Goal: Transaction & Acquisition: Book appointment/travel/reservation

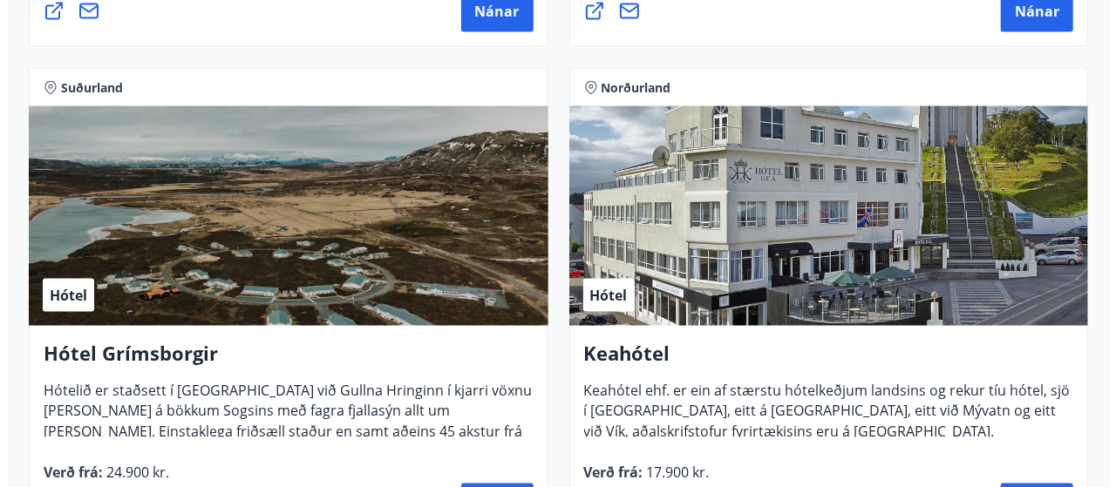
scroll to position [1339, 0]
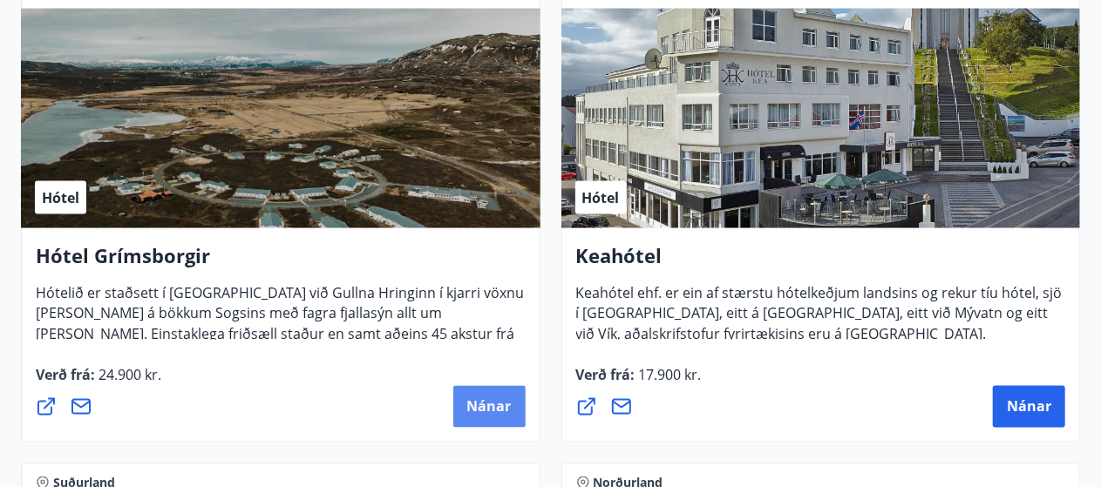
click at [466, 417] on button "Nánar" at bounding box center [489, 407] width 72 height 42
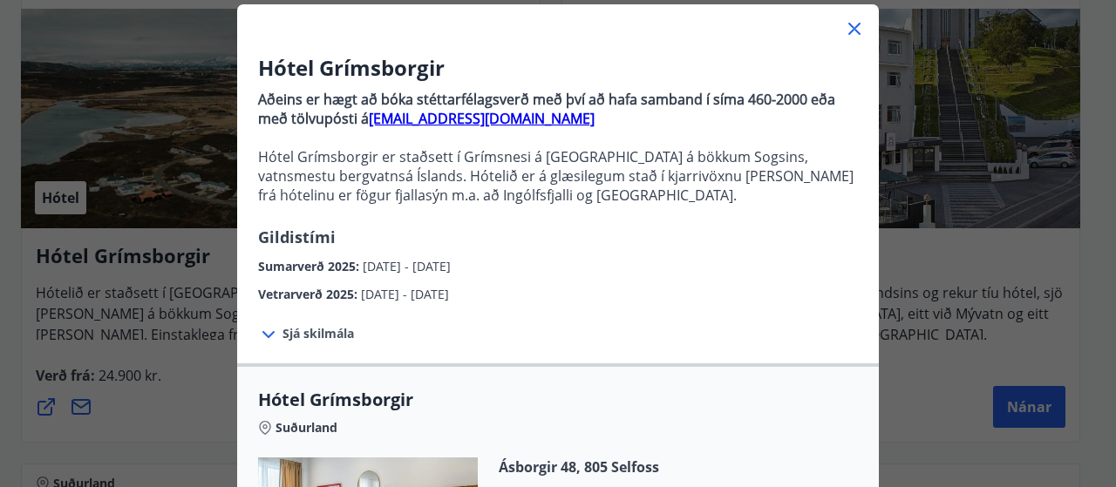
scroll to position [108, 0]
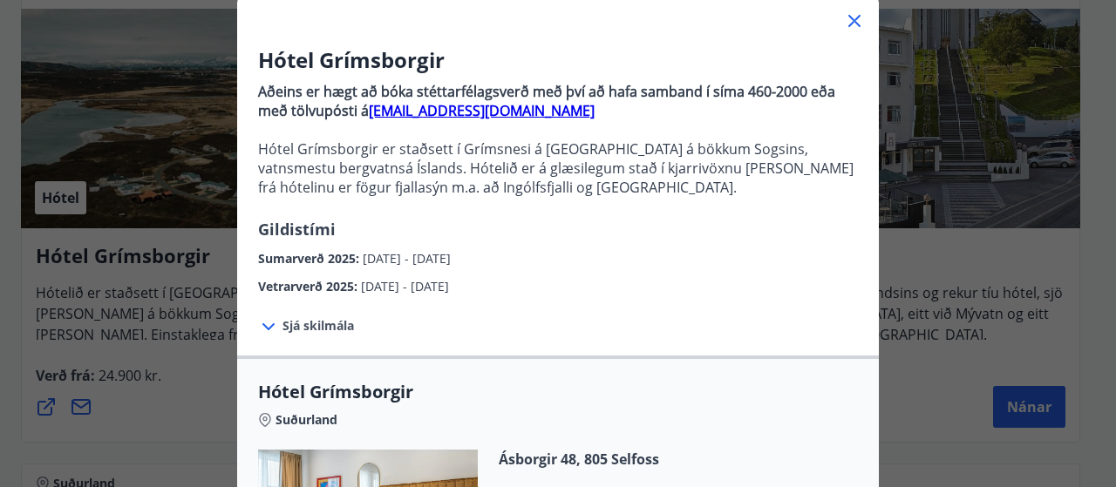
click at [283, 330] on span "Sjá skilmála" at bounding box center [317, 325] width 71 height 17
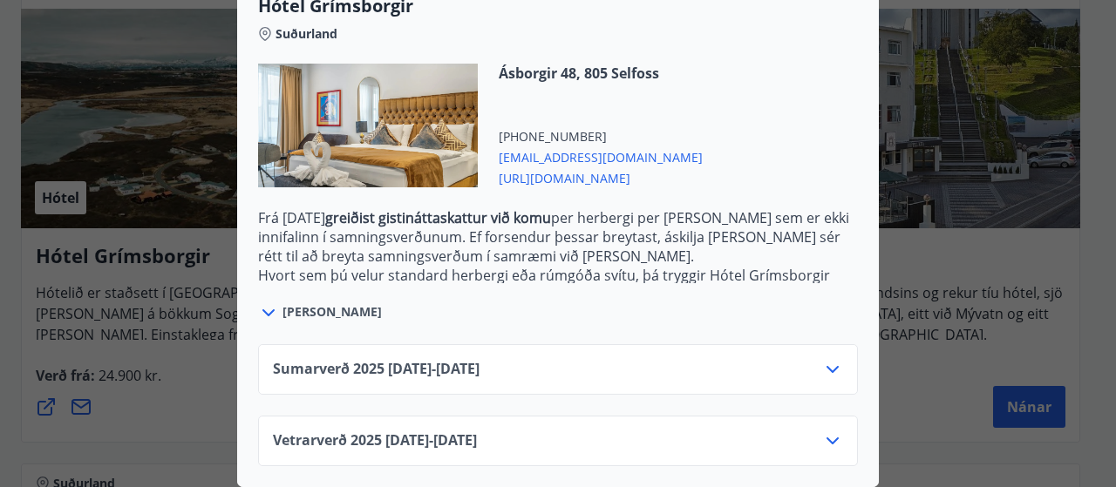
scroll to position [711, 0]
click at [822, 359] on icon at bounding box center [832, 369] width 21 height 21
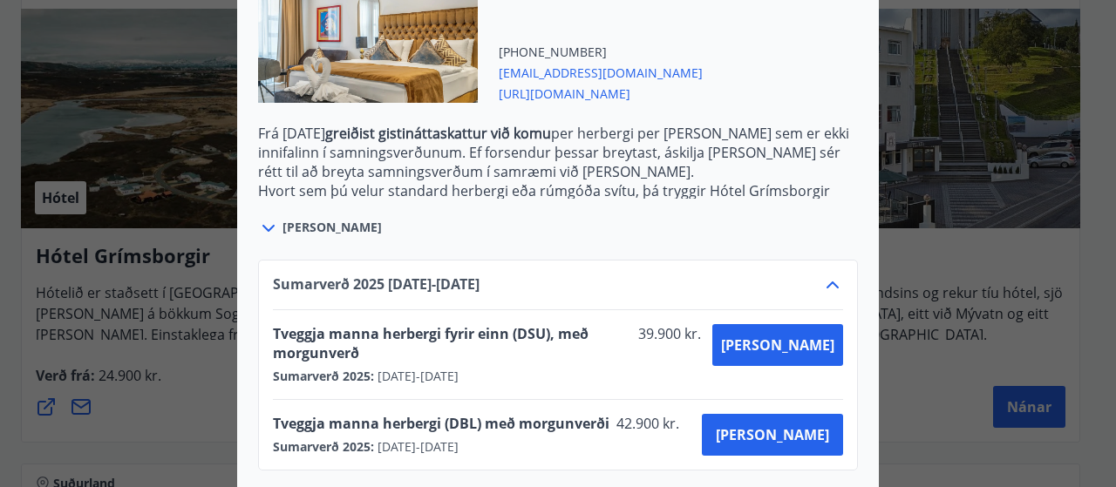
scroll to position [852, 0]
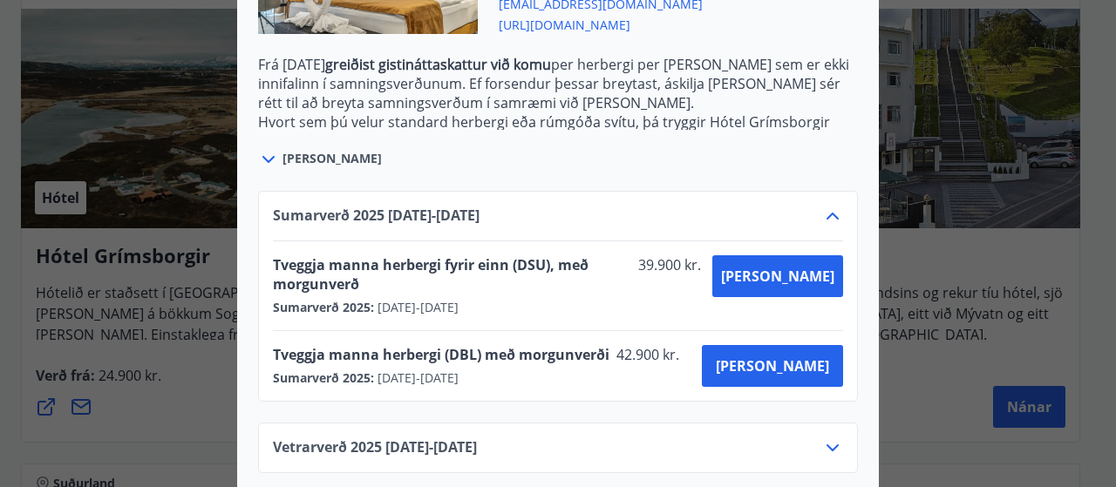
click at [830, 444] on icon at bounding box center [832, 447] width 12 height 7
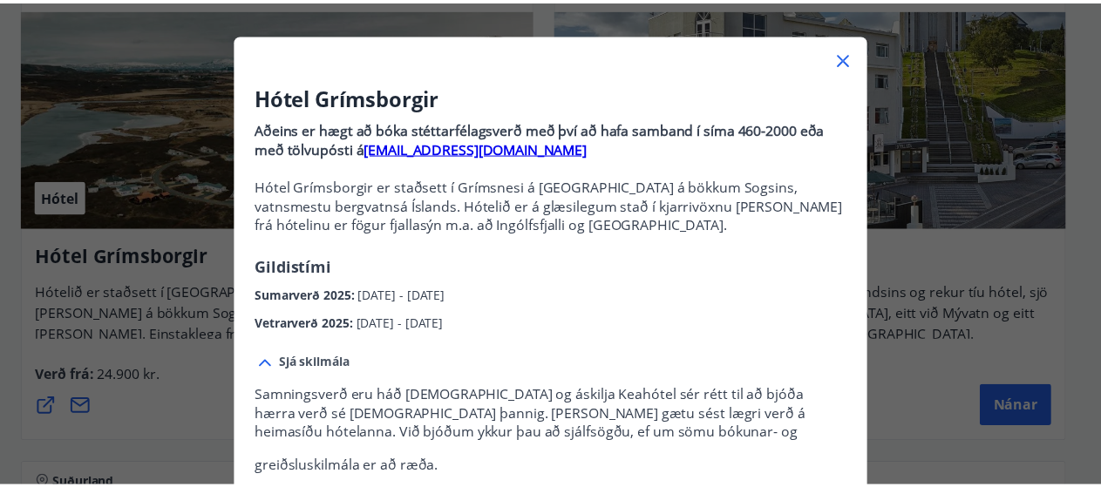
scroll to position [68, 0]
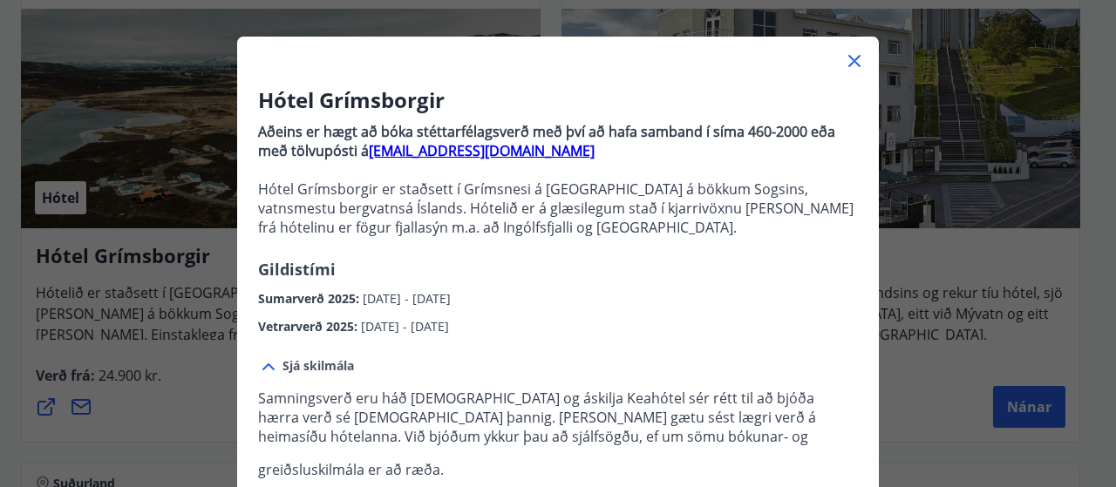
click at [847, 65] on icon at bounding box center [854, 61] width 21 height 21
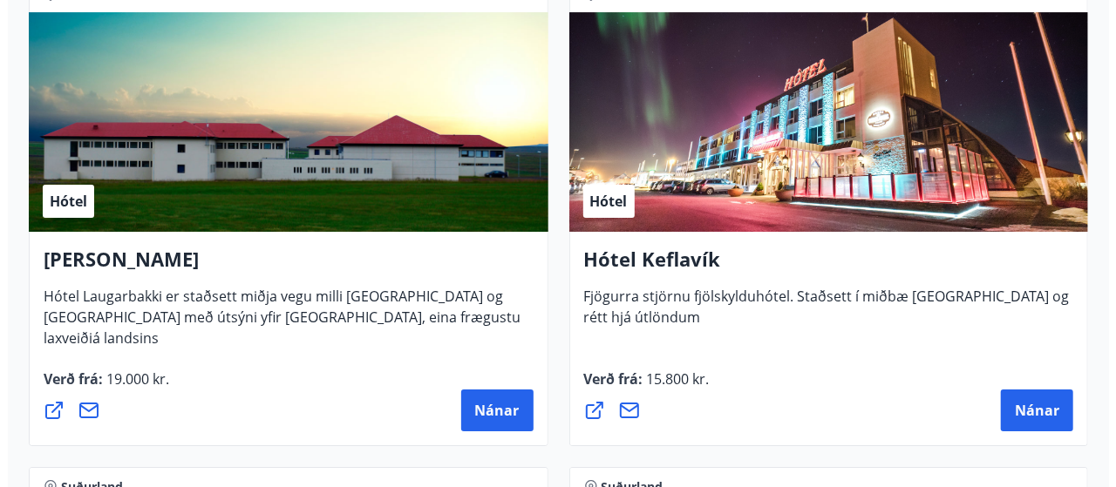
scroll to position [6267, 0]
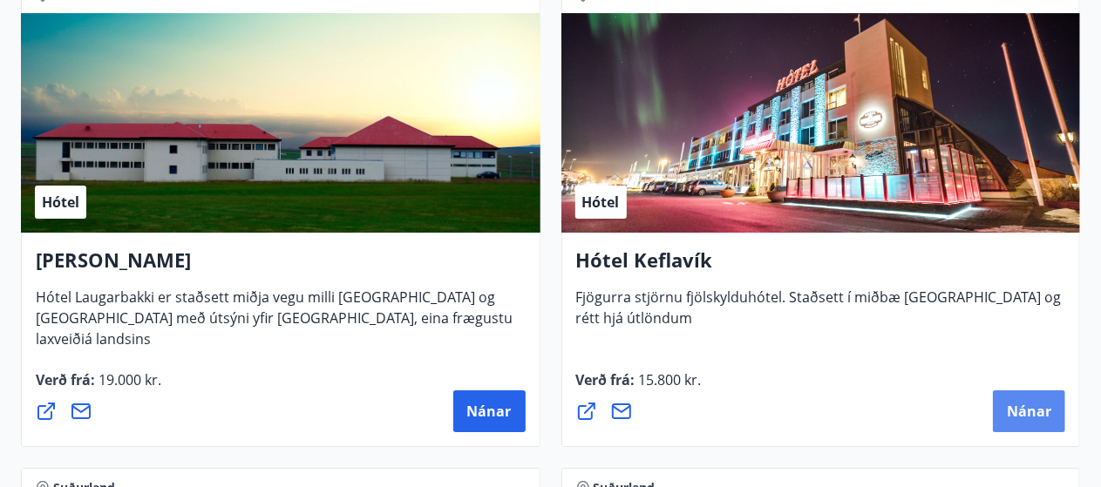
click at [1025, 402] on span "Nánar" at bounding box center [1029, 411] width 44 height 19
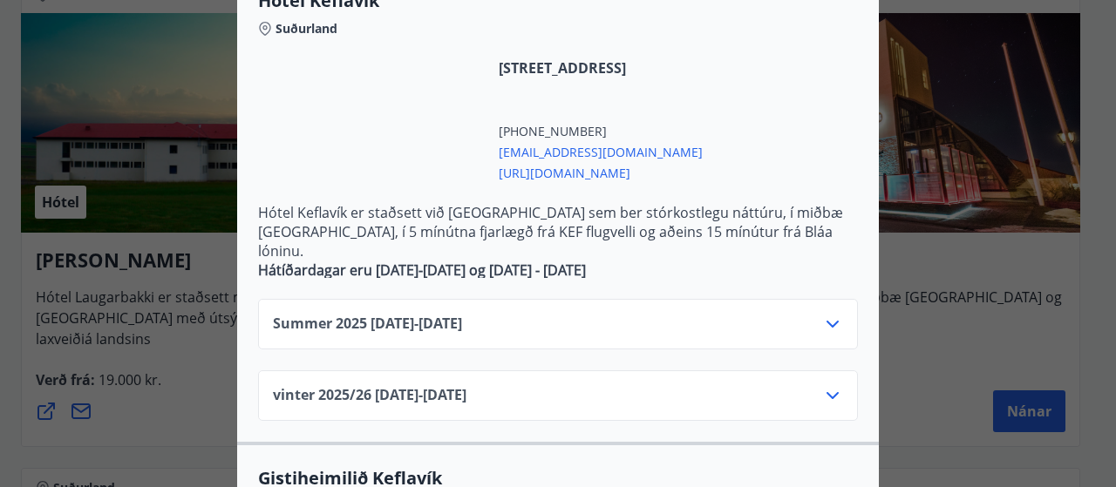
scroll to position [487, 0]
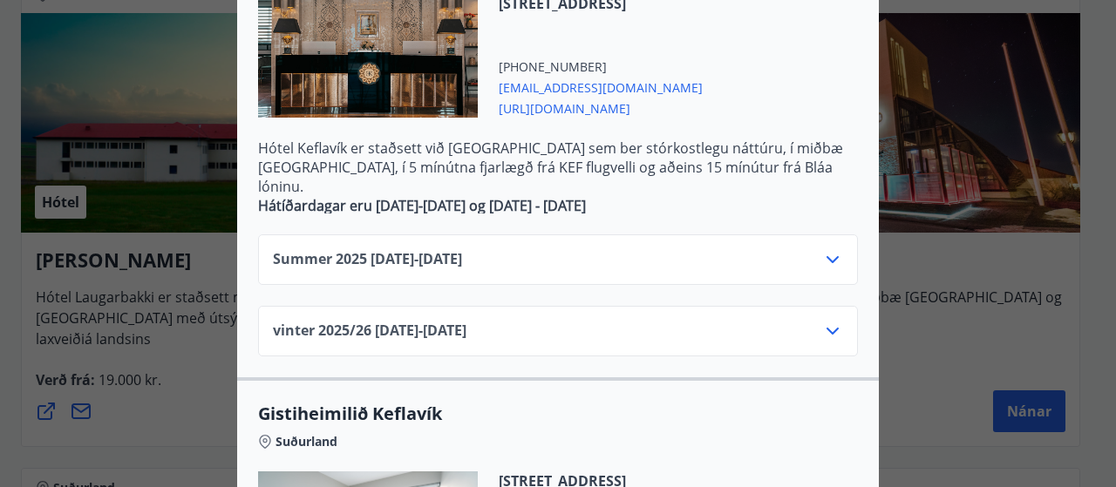
click at [831, 321] on icon at bounding box center [832, 331] width 21 height 21
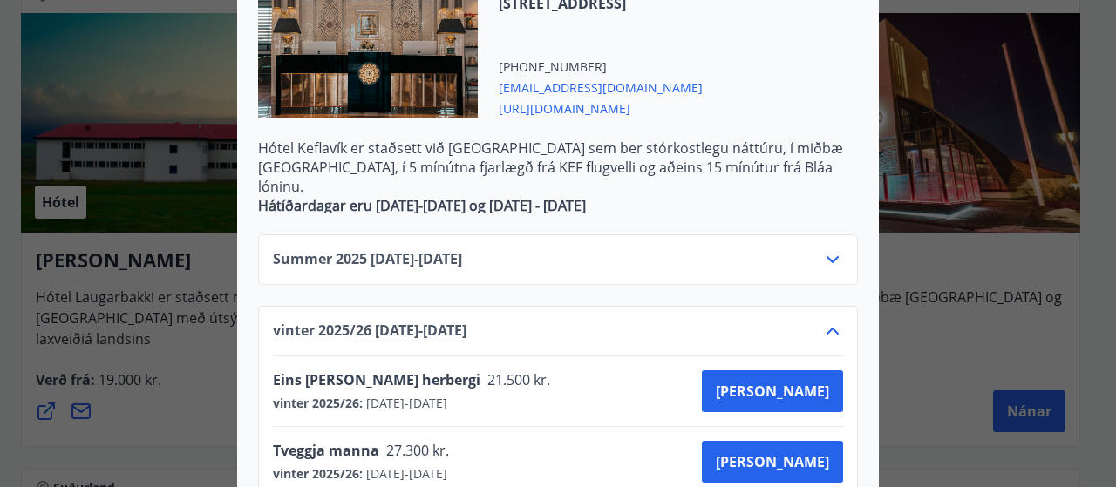
scroll to position [531, 0]
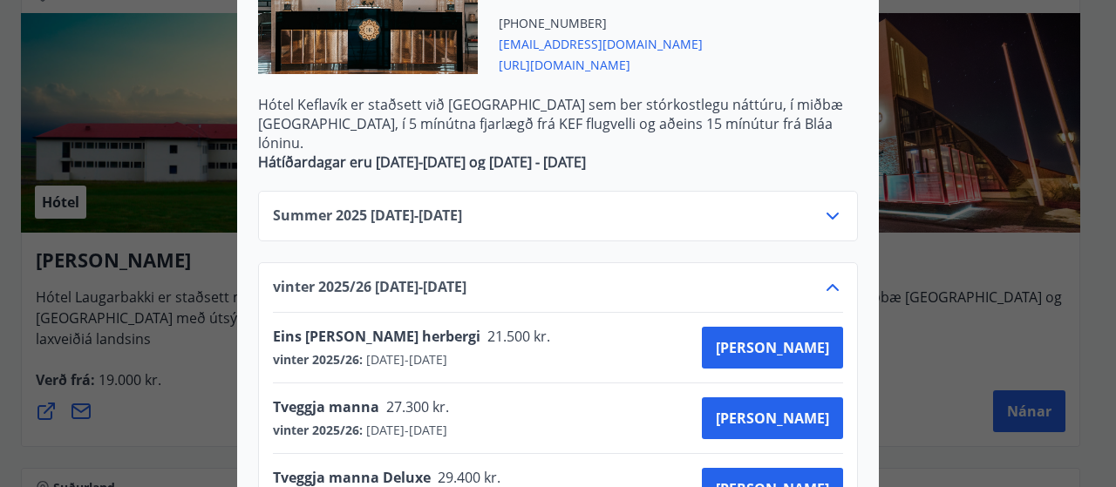
click at [826, 213] on icon at bounding box center [832, 216] width 12 height 7
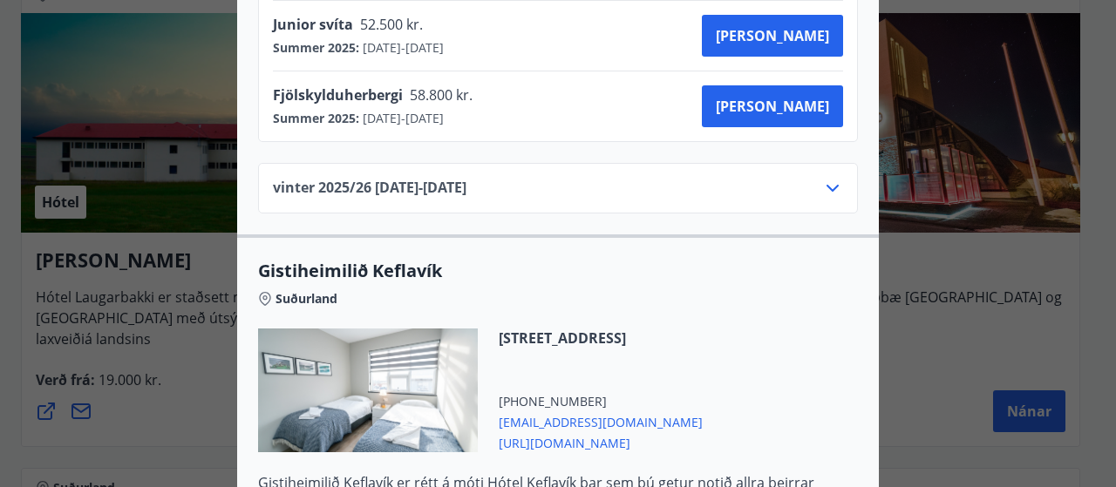
scroll to position [1056, 0]
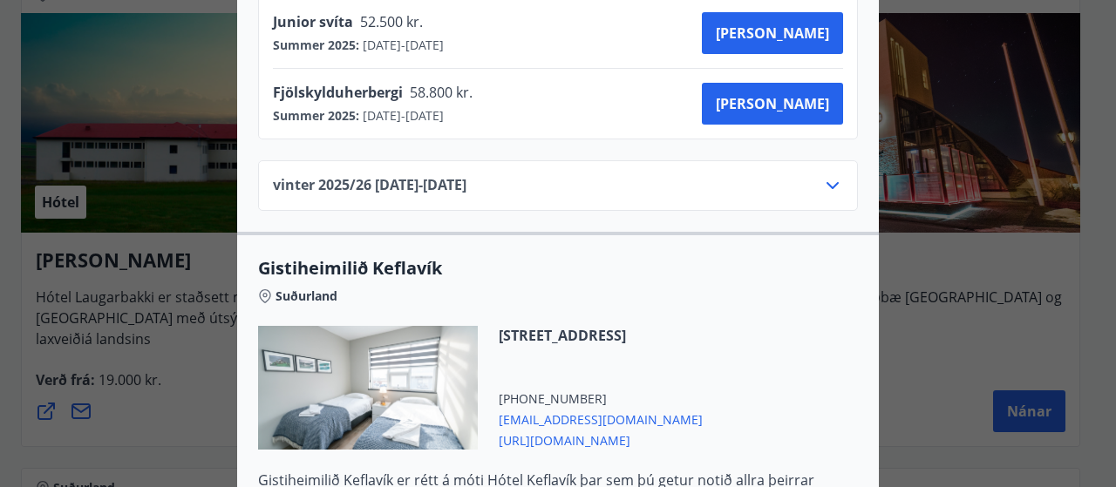
click at [822, 175] on icon at bounding box center [832, 185] width 21 height 21
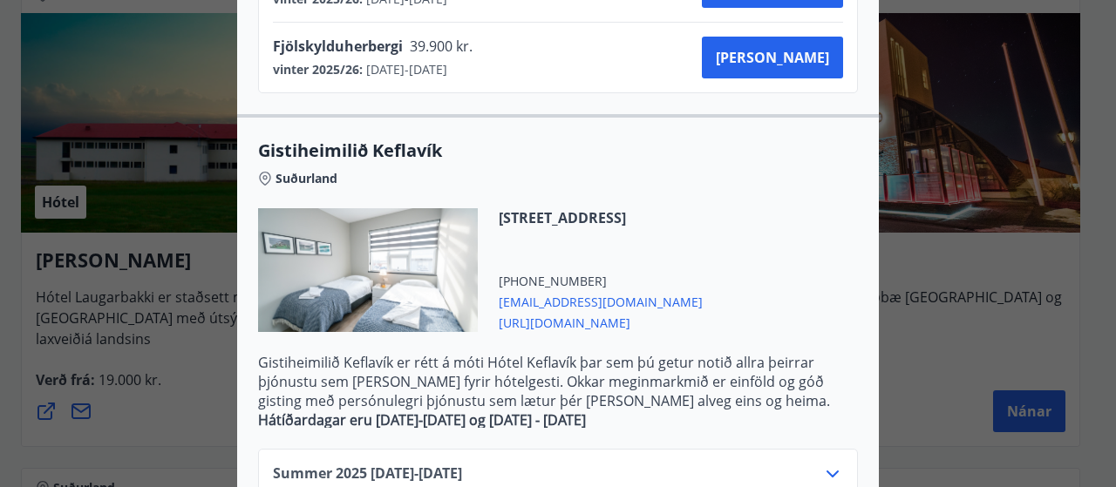
scroll to position [1252, 0]
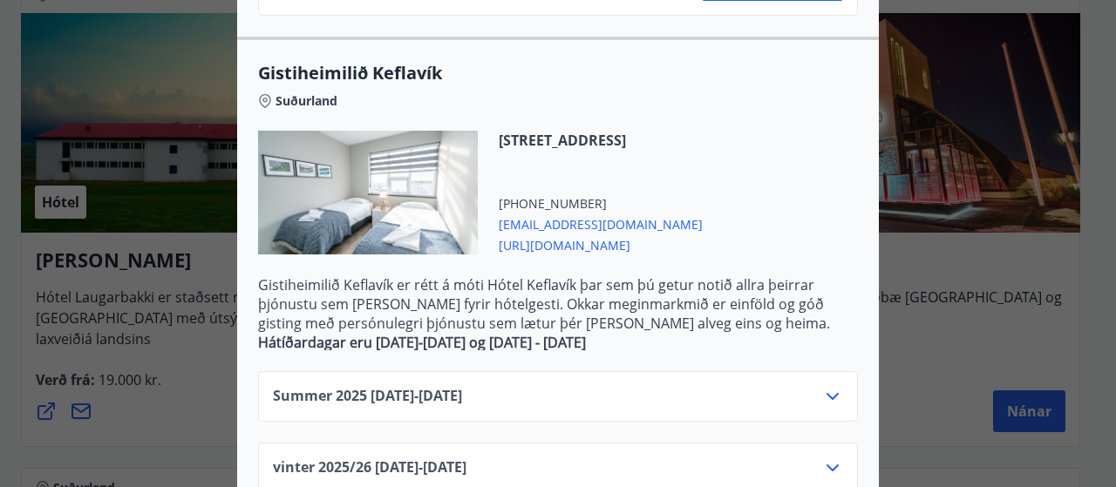
click at [822, 386] on icon at bounding box center [832, 396] width 21 height 21
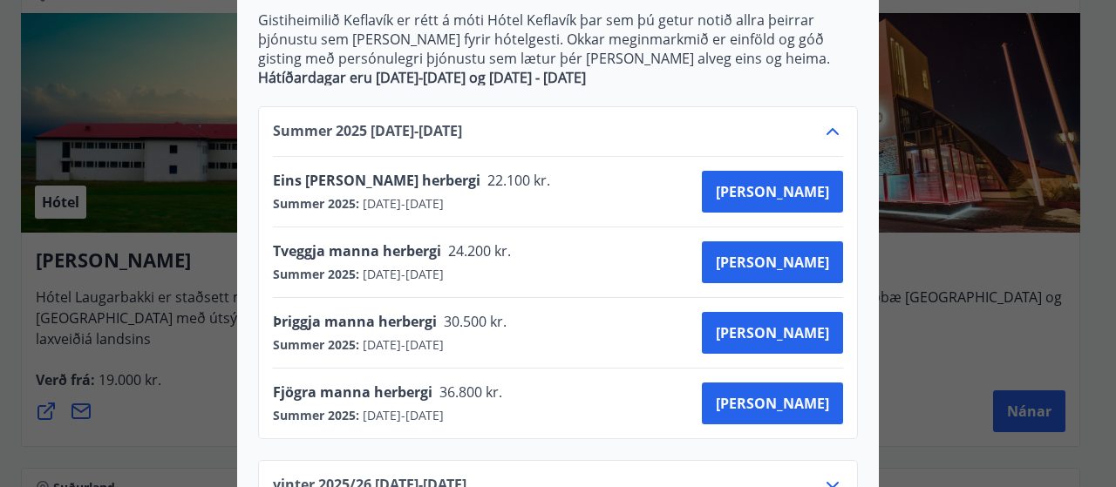
scroll to position [1533, 0]
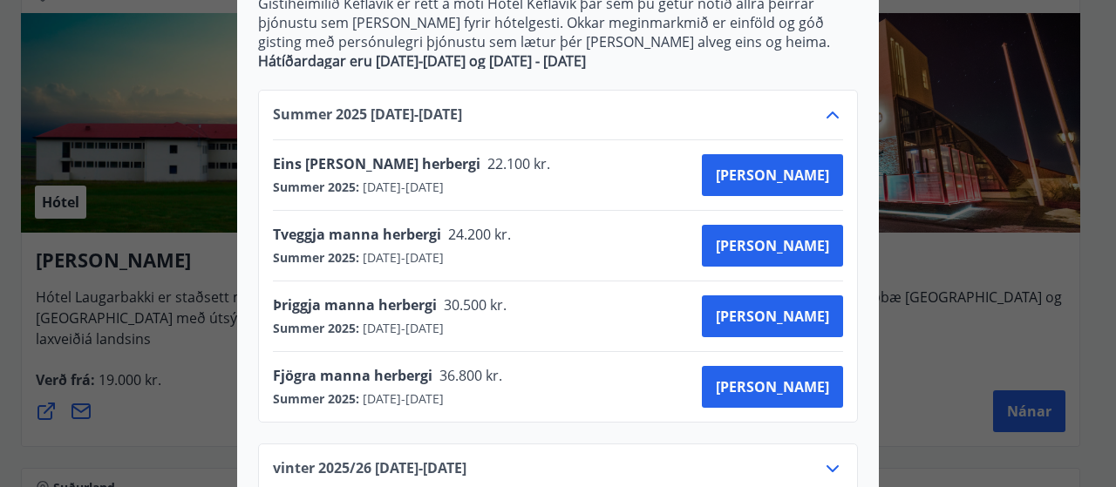
click at [825, 458] on div "vinter 2025/[PHONE_NUMBER][DATE] - [DATE]" at bounding box center [558, 475] width 570 height 35
click at [826, 458] on icon at bounding box center [832, 468] width 21 height 21
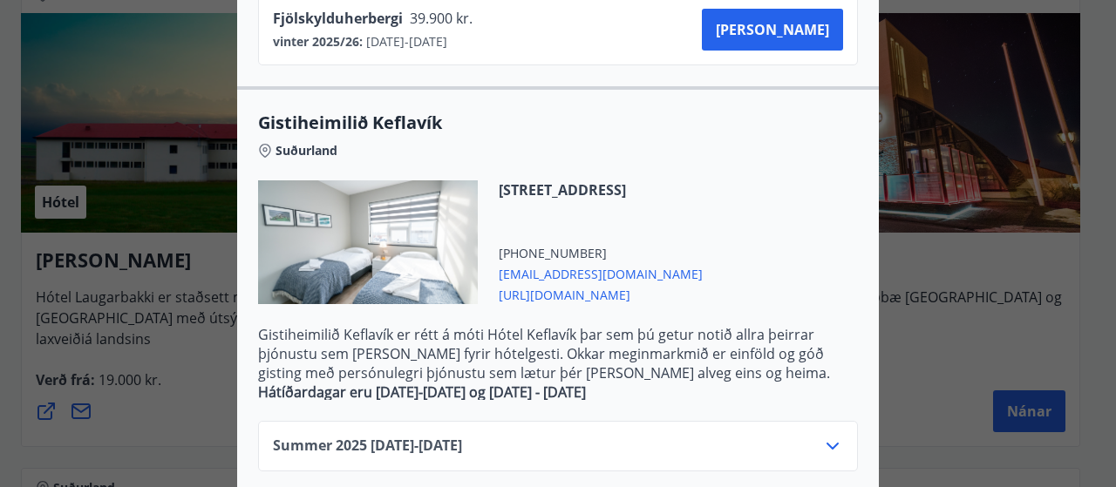
scroll to position [1201, 0]
